Goal: Task Accomplishment & Management: Manage account settings

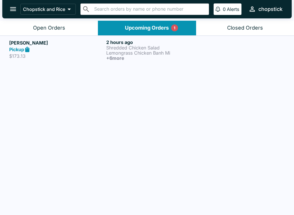
click at [11, 25] on button "Open Orders" at bounding box center [49, 28] width 98 height 15
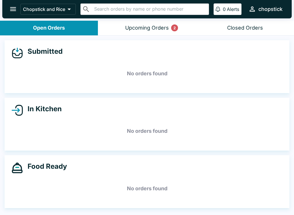
click at [144, 19] on header "Chopstick and Rice ​ ​ 0 Alerts chopstick" at bounding box center [147, 10] width 294 height 21
click at [141, 21] on button "Upcoming Orders 2" at bounding box center [147, 28] width 98 height 15
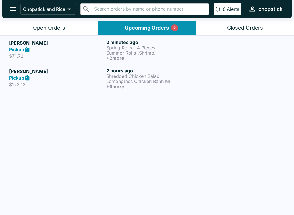
click at [120, 52] on p "Summer Rolls (Shrimp)" at bounding box center [153, 52] width 95 height 5
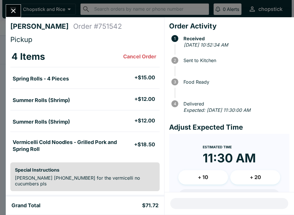
click at [14, 16] on button "Close" at bounding box center [13, 11] width 15 height 12
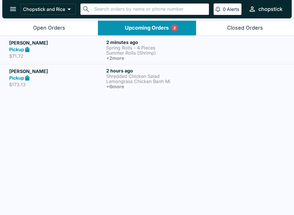
click at [95, 74] on h5 "[PERSON_NAME]" at bounding box center [56, 71] width 95 height 7
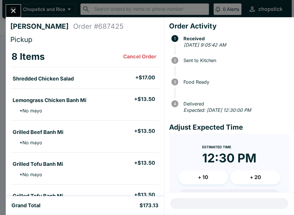
click at [91, 89] on td "Lemongrass Chicken Banh Mi + $13.50 * No mayo" at bounding box center [84, 105] width 149 height 32
click at [14, 12] on icon "Close" at bounding box center [13, 11] width 8 height 8
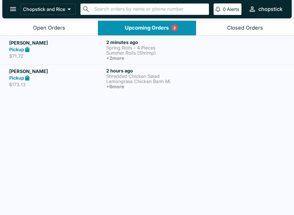
click at [73, 45] on h5 "[PERSON_NAME]" at bounding box center [56, 42] width 95 height 7
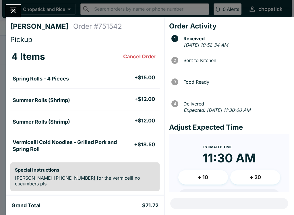
click at [9, 11] on icon "Close" at bounding box center [13, 11] width 8 height 8
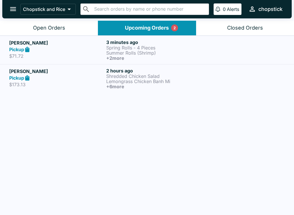
click at [69, 73] on h5 "[PERSON_NAME]" at bounding box center [56, 71] width 95 height 7
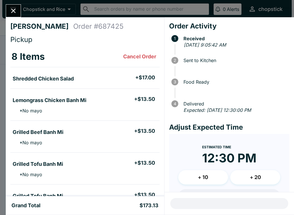
scroll to position [0, 0]
click at [8, 9] on button "Close" at bounding box center [13, 11] width 15 height 12
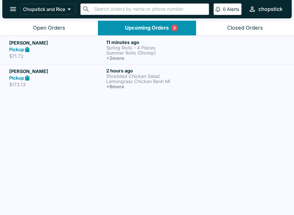
click at [51, 28] on div "Open Orders" at bounding box center [49, 28] width 32 height 7
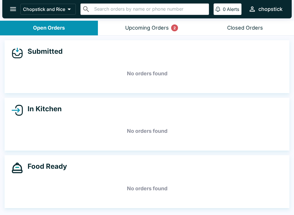
click at [145, 22] on button "Upcoming Orders 2" at bounding box center [147, 28] width 98 height 15
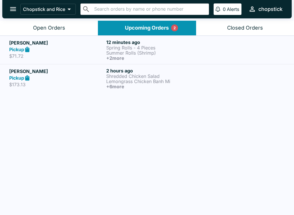
click at [96, 77] on div "Pickup" at bounding box center [56, 78] width 95 height 7
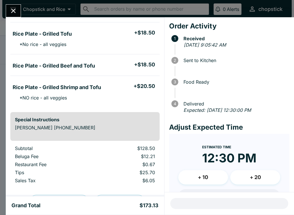
scroll to position [191, 0]
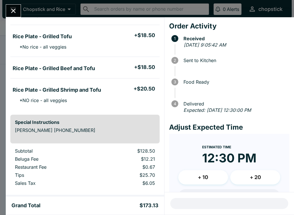
click at [9, 14] on icon "Close" at bounding box center [13, 11] width 8 height 8
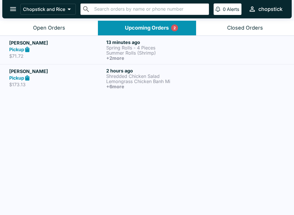
click at [126, 79] on p "Lemongrass Chicken Banh Mi" at bounding box center [153, 81] width 95 height 5
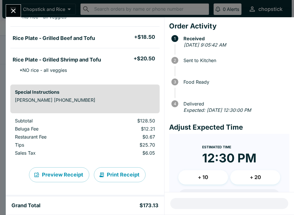
scroll to position [222, 0]
click at [28, 8] on div "[PERSON_NAME] Order # 687425 Pickup 8 Items Cancel Order Shredded Chicken Salad…" at bounding box center [147, 107] width 294 height 215
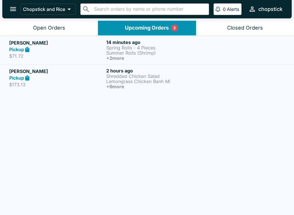
click at [14, 13] on button "open drawer" at bounding box center [13, 9] width 15 height 15
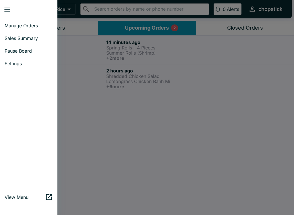
click at [81, 40] on div at bounding box center [147, 107] width 294 height 215
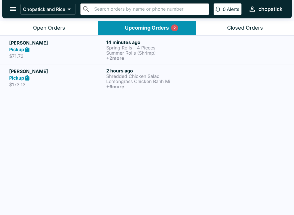
click at [74, 28] on button "Open Orders" at bounding box center [49, 28] width 98 height 15
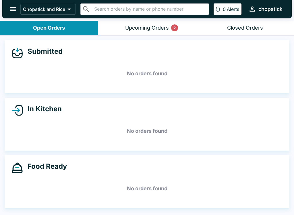
click at [135, 23] on button "Upcoming Orders 2" at bounding box center [147, 28] width 98 height 15
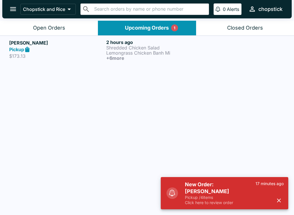
click at [209, 189] on h5 "New Order: [PERSON_NAME]" at bounding box center [220, 188] width 71 height 14
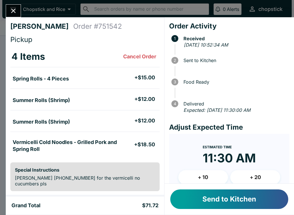
click at [216, 199] on button "Send to Kitchen" at bounding box center [229, 199] width 118 height 20
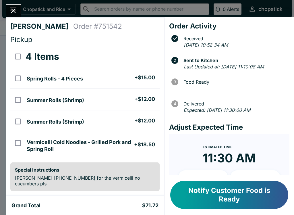
click at [18, 6] on button "Close" at bounding box center [13, 11] width 15 height 12
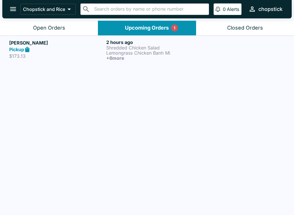
click at [80, 29] on button "Open Orders" at bounding box center [49, 28] width 98 height 15
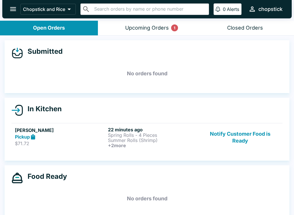
click at [118, 39] on div "Submitted No orders found In Kitchen [PERSON_NAME] Pickup $71.72 22 minutes ago…" at bounding box center [147, 126] width 294 height 180
click at [112, 33] on button "Upcoming Orders 1" at bounding box center [147, 28] width 98 height 15
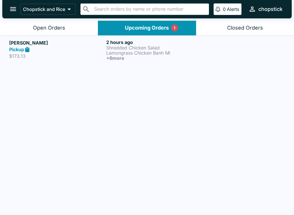
click at [36, 50] on div "Pickup" at bounding box center [56, 49] width 95 height 7
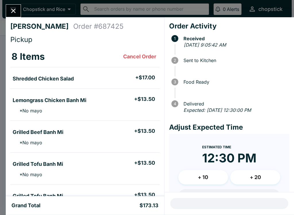
click at [12, 11] on icon "Close" at bounding box center [13, 11] width 8 height 8
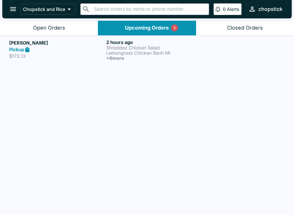
click at [16, 35] on button "Open Orders" at bounding box center [49, 28] width 98 height 15
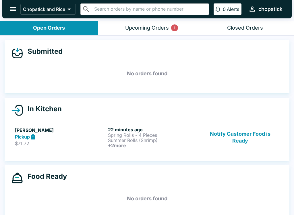
click at [102, 30] on button "Upcoming Orders 1" at bounding box center [147, 28] width 98 height 15
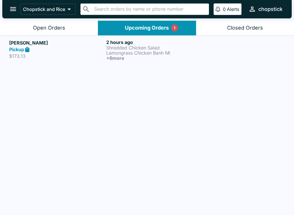
click at [25, 26] on button "Open Orders" at bounding box center [49, 28] width 98 height 15
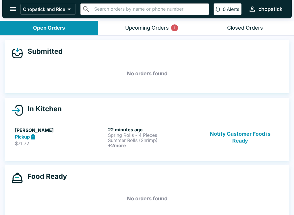
click at [259, 138] on button "Notify Customer Food is Ready" at bounding box center [240, 137] width 78 height 21
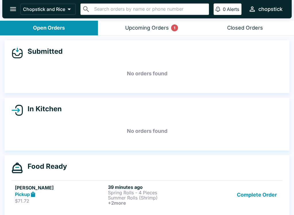
click at [271, 202] on button "Complete Order" at bounding box center [257, 194] width 45 height 21
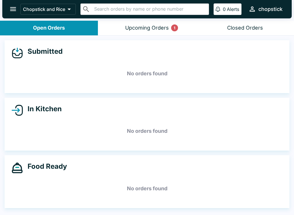
click at [123, 31] on button "Upcoming Orders 1" at bounding box center [147, 28] width 98 height 15
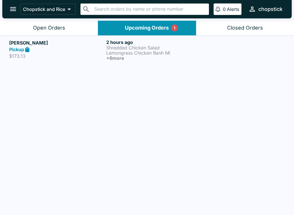
click at [44, 25] on div "Open Orders" at bounding box center [49, 28] width 32 height 7
